Goal: Obtain resource: Download file/media

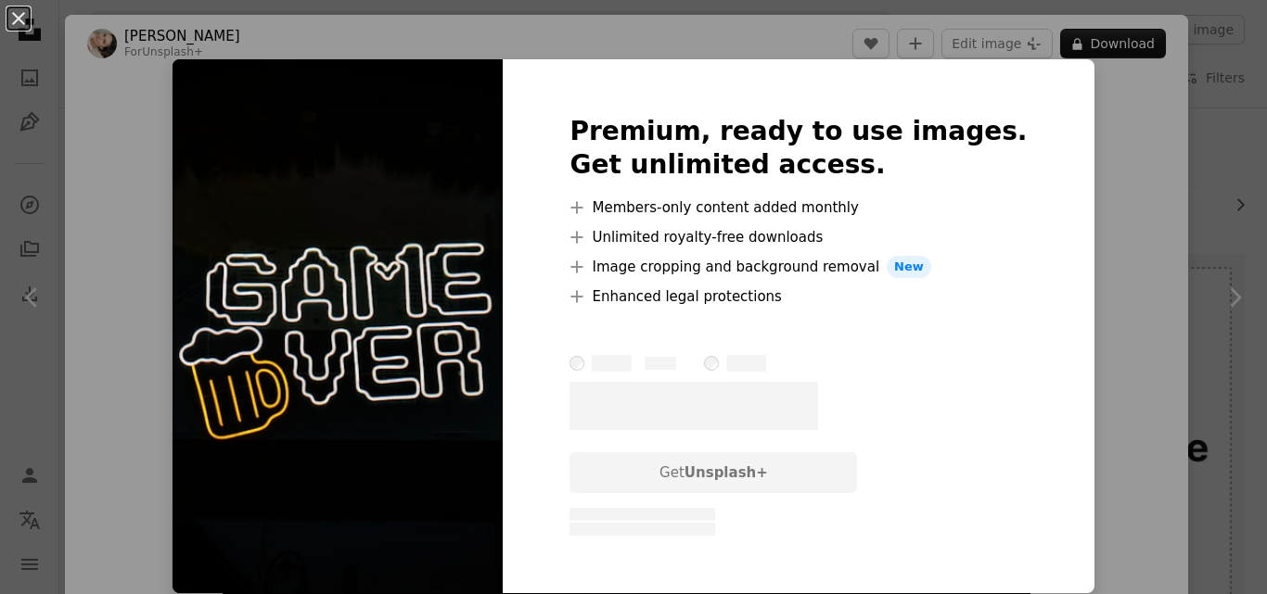
scroll to position [334, 0]
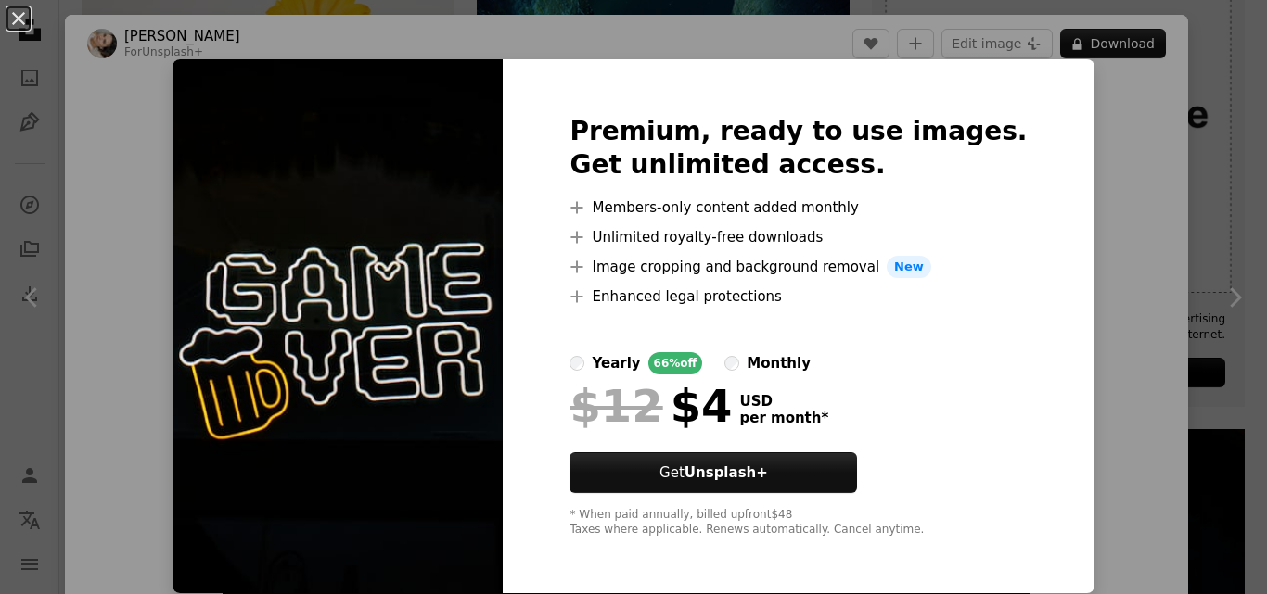
click at [969, 24] on div "An X shape Premium, ready to use images. Get unlimited access. A plus sign Memb…" at bounding box center [633, 297] width 1267 height 594
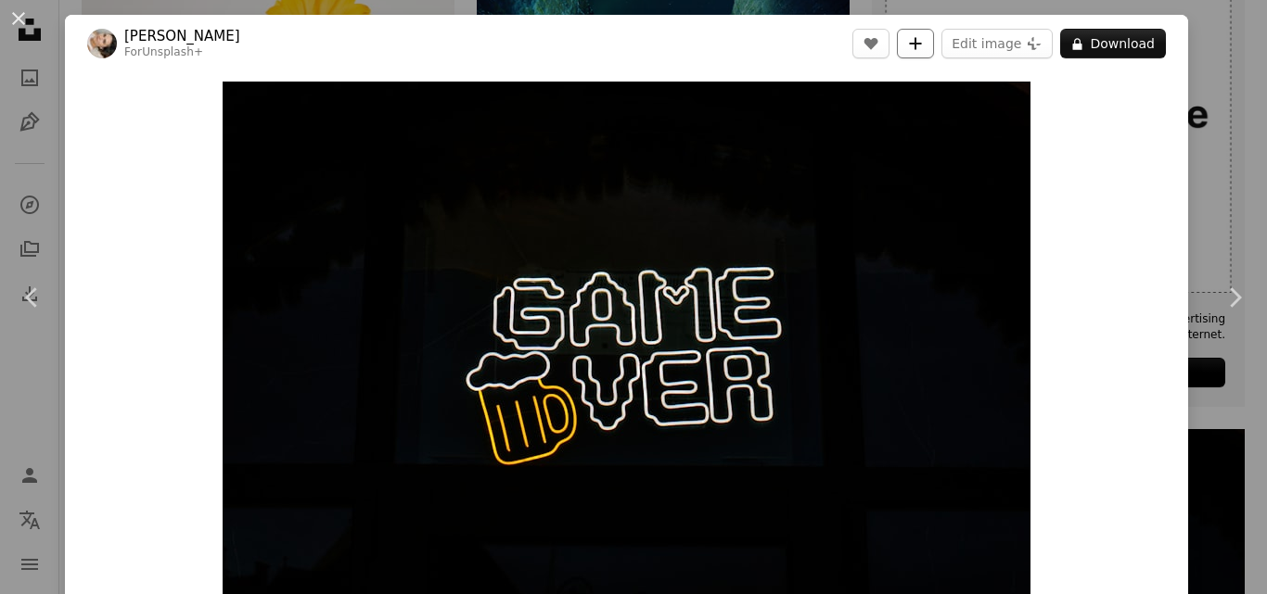
click at [897, 42] on button "A plus sign" at bounding box center [915, 44] width 37 height 30
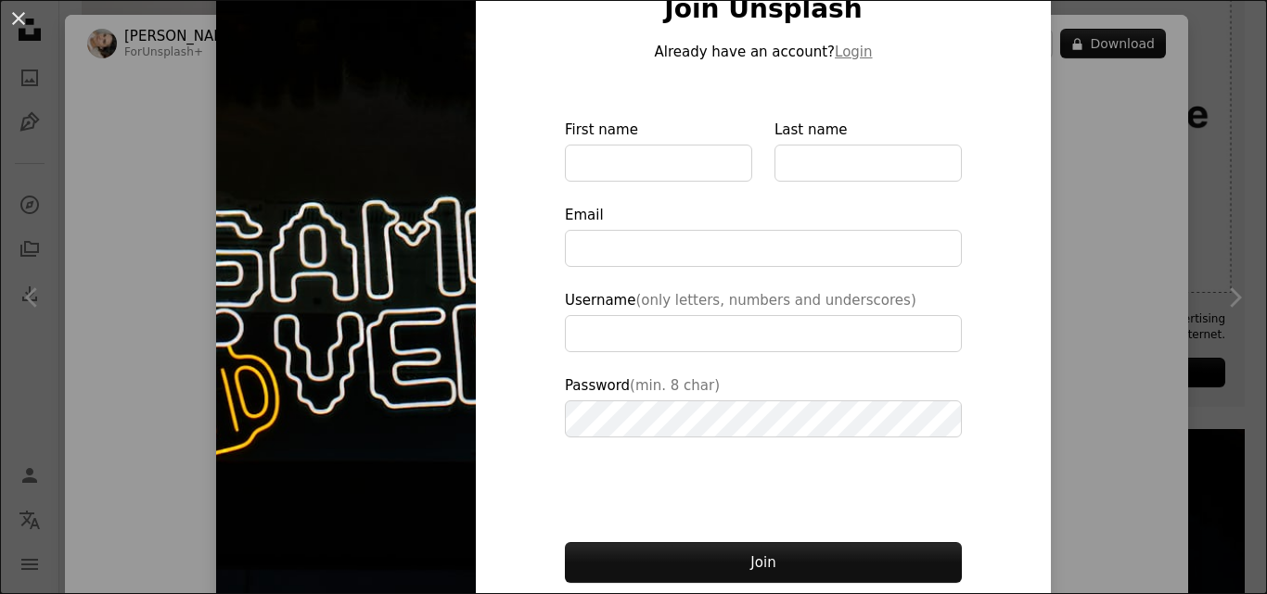
scroll to position [148, 0]
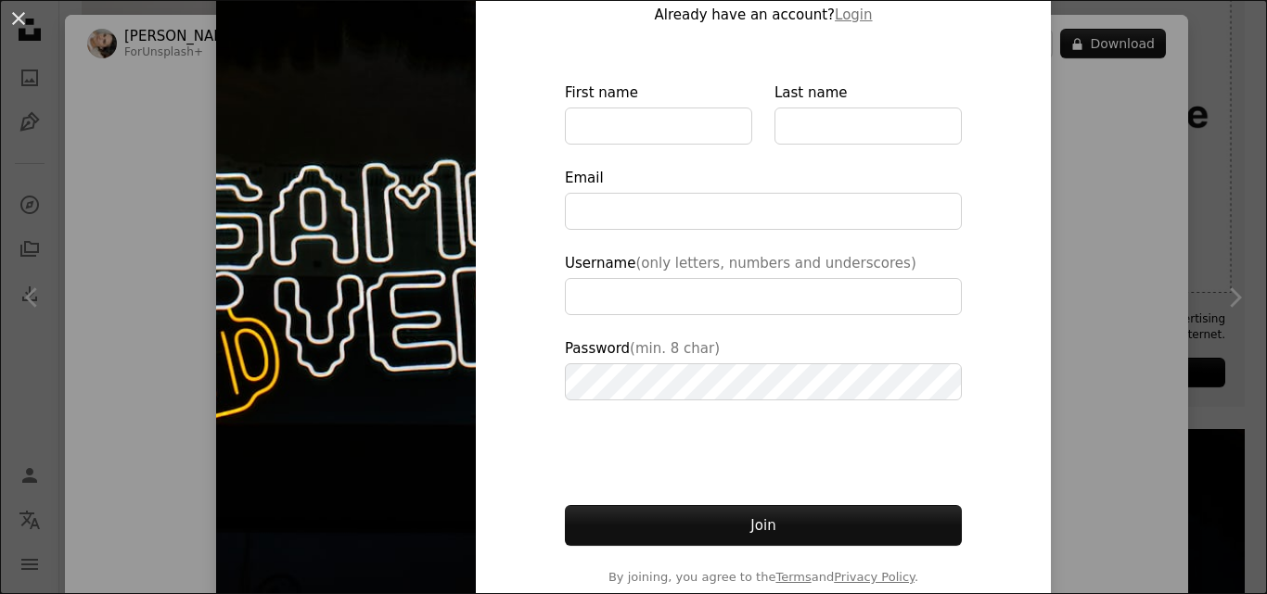
type input "**********"
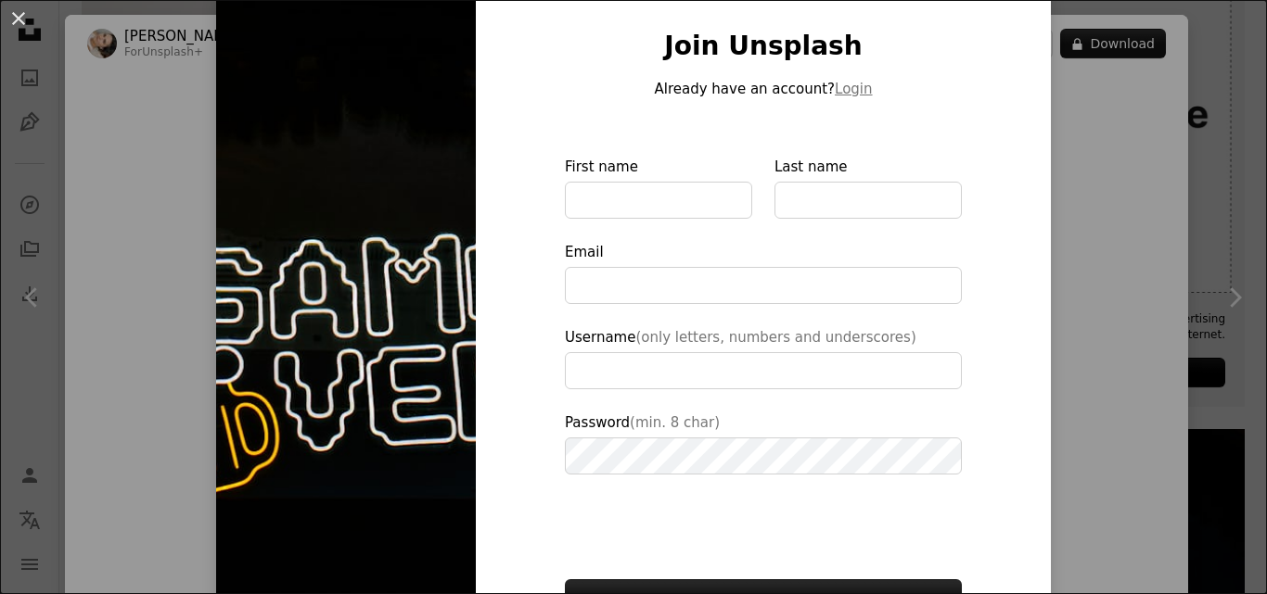
scroll to position [37, 0]
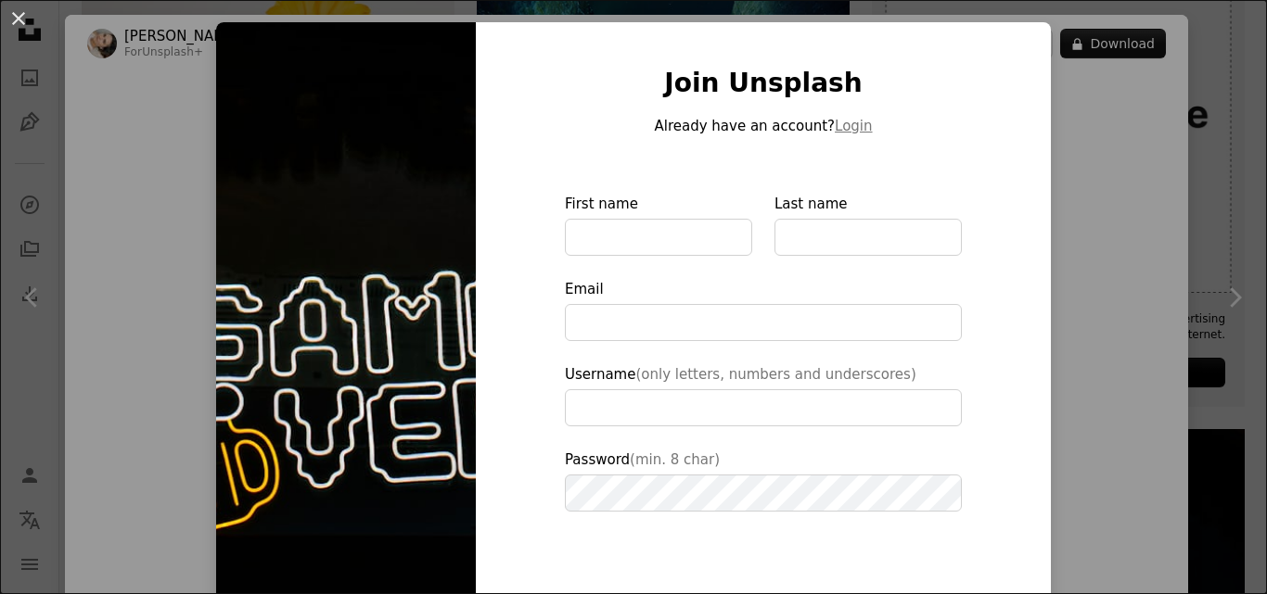
click at [284, 337] on img at bounding box center [346, 382] width 260 height 720
click at [244, 132] on img at bounding box center [346, 382] width 260 height 720
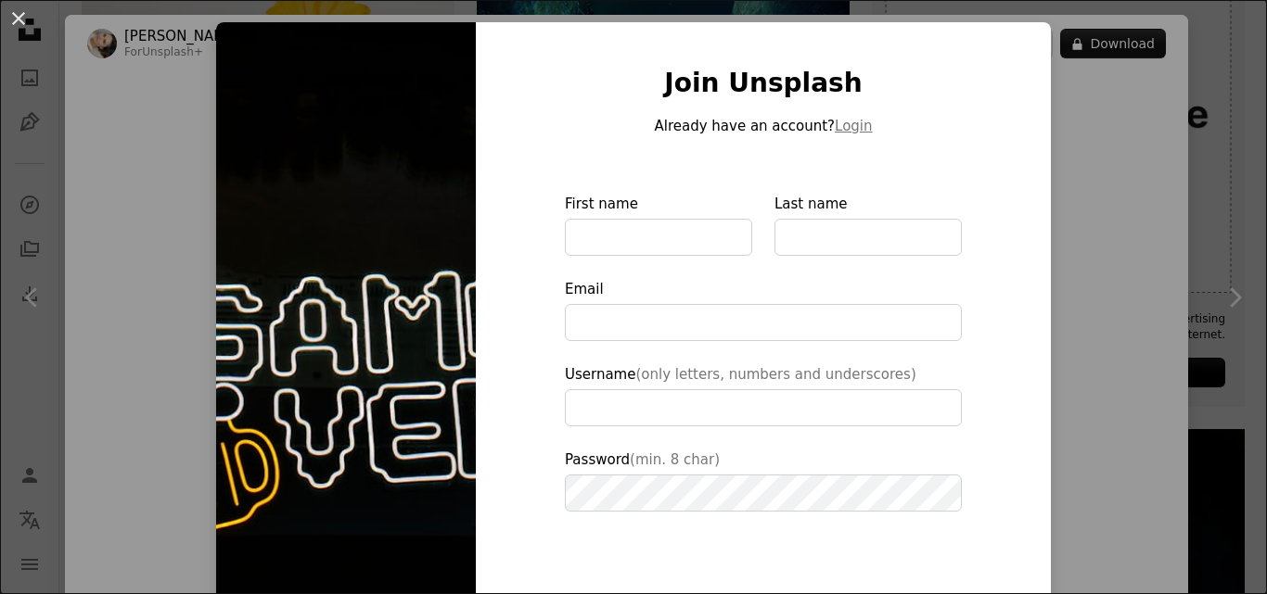
click at [244, 132] on img at bounding box center [346, 382] width 260 height 720
drag, startPoint x: 244, startPoint y: 132, endPoint x: 28, endPoint y: -25, distance: 266.9
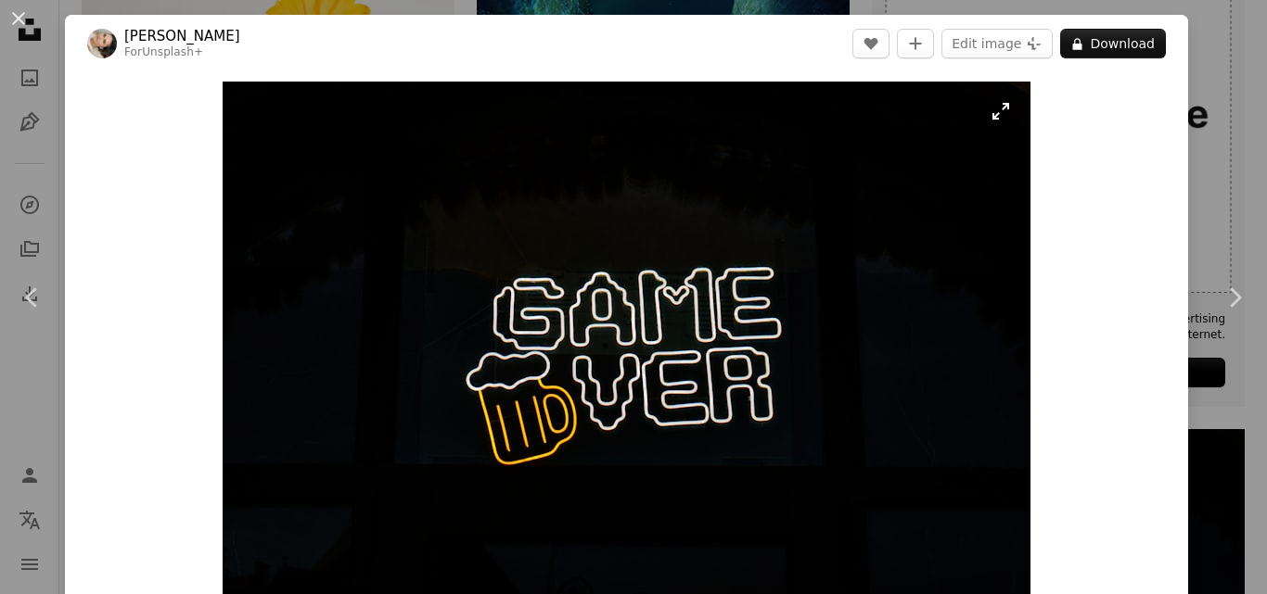
click at [993, 116] on img "Zoom in on this image" at bounding box center [627, 351] width 808 height 539
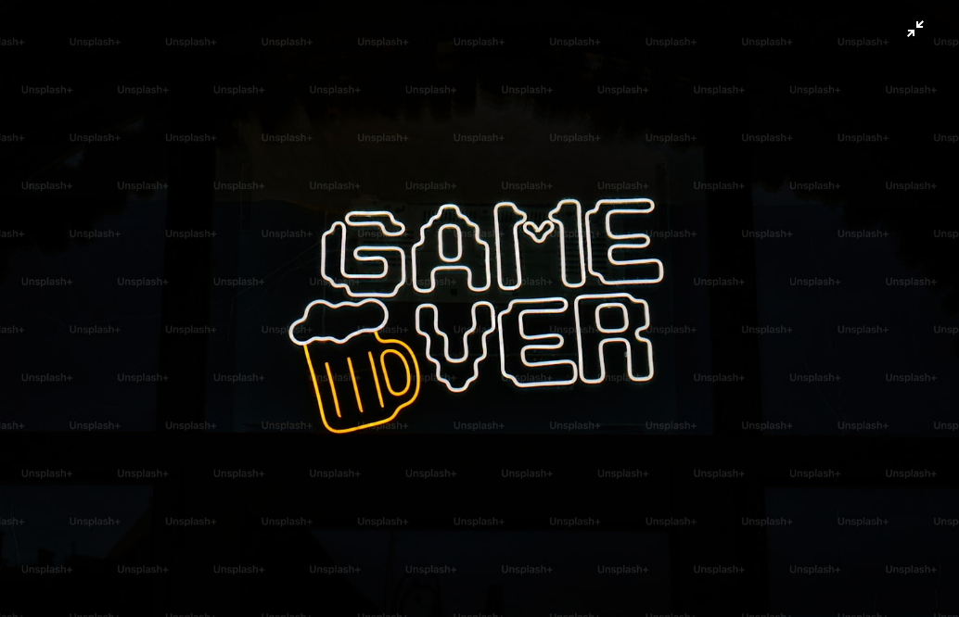
scroll to position [3, 0]
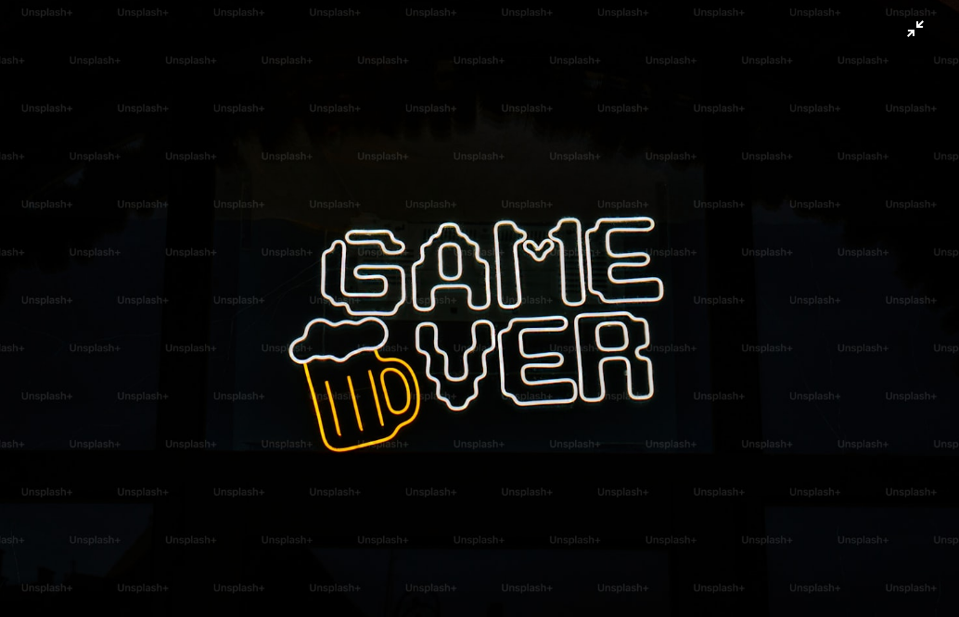
click at [900, 34] on img "Zoom out on this image" at bounding box center [479, 316] width 961 height 641
